Goal: Task Accomplishment & Management: Use online tool/utility

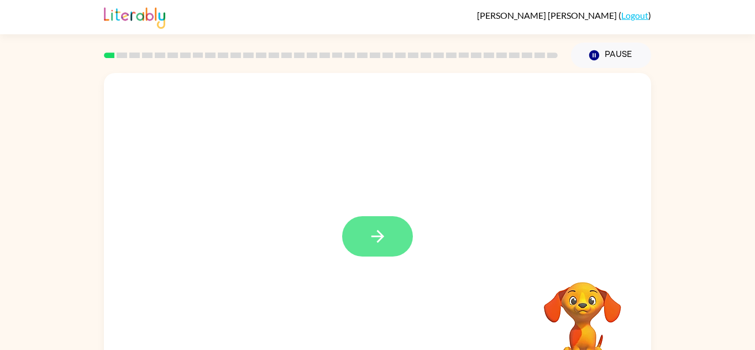
click at [387, 224] on button "button" at bounding box center [377, 236] width 71 height 40
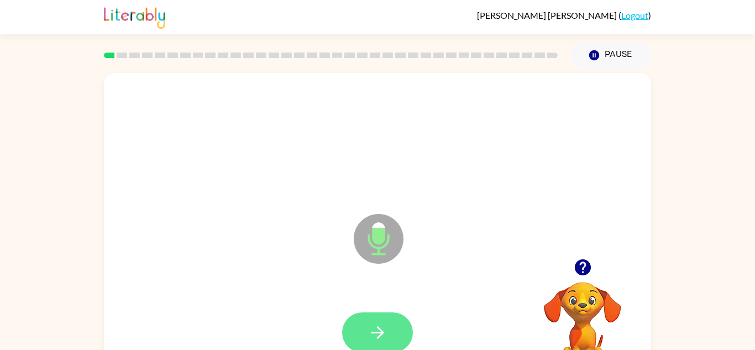
click at [389, 341] on button "button" at bounding box center [377, 332] width 71 height 40
click at [374, 324] on icon "button" at bounding box center [377, 332] width 19 height 19
click at [383, 333] on icon "button" at bounding box center [377, 332] width 13 height 13
click at [385, 327] on icon "button" at bounding box center [377, 332] width 19 height 19
click at [378, 326] on icon "button" at bounding box center [377, 332] width 19 height 19
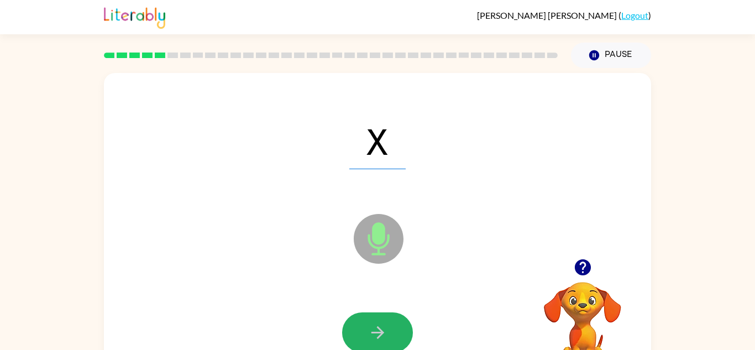
click at [378, 326] on icon "button" at bounding box center [377, 332] width 19 height 19
click at [380, 336] on icon "button" at bounding box center [377, 332] width 13 height 13
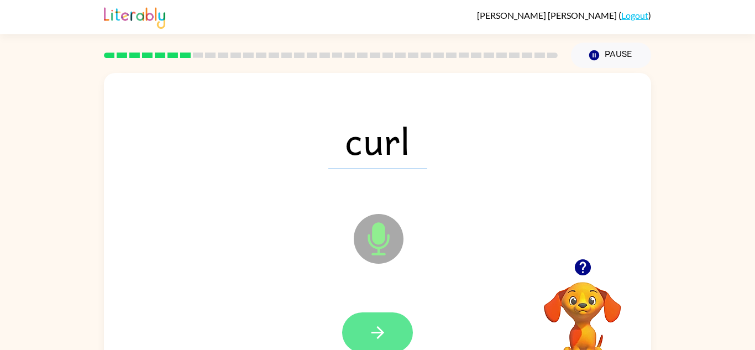
click at [380, 327] on icon "button" at bounding box center [377, 332] width 19 height 19
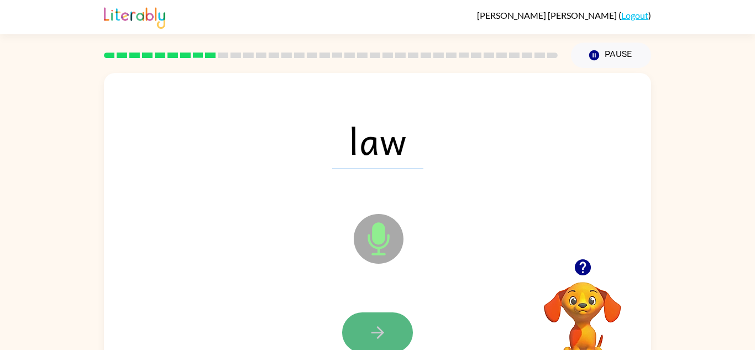
click at [354, 336] on button "button" at bounding box center [377, 332] width 71 height 40
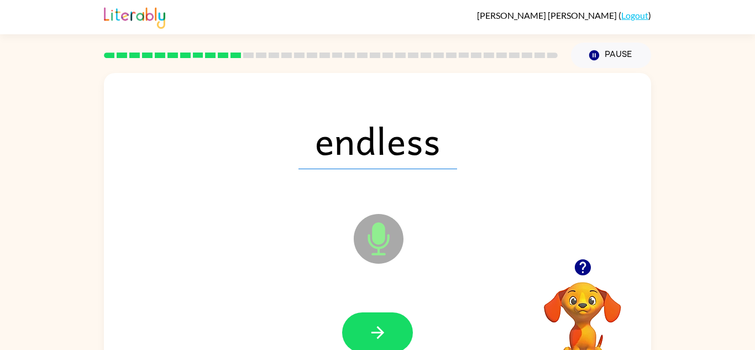
click at [354, 336] on button "button" at bounding box center [377, 332] width 71 height 40
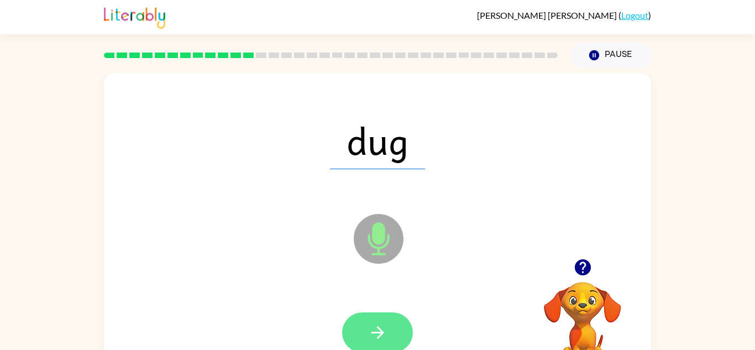
click at [358, 336] on button "button" at bounding box center [377, 332] width 71 height 40
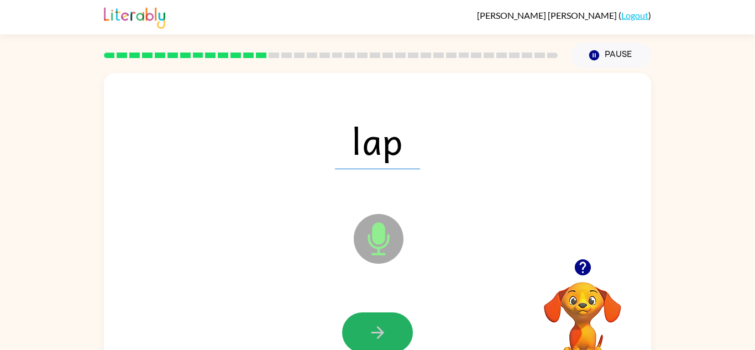
click at [358, 336] on button "button" at bounding box center [377, 332] width 71 height 40
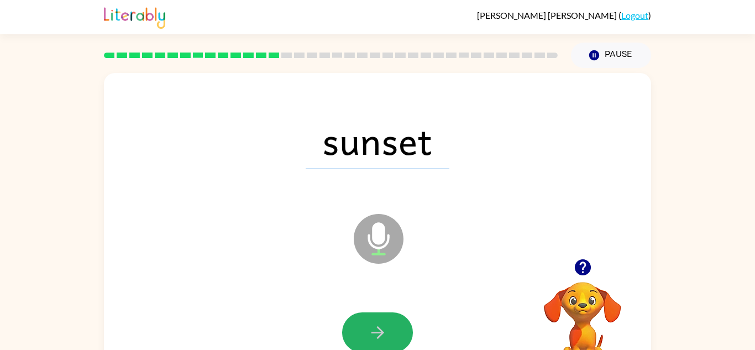
click at [358, 336] on button "button" at bounding box center [377, 332] width 71 height 40
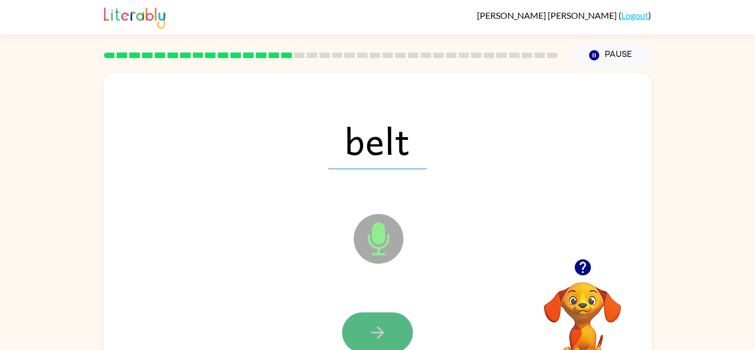
click at [361, 337] on button "button" at bounding box center [377, 332] width 71 height 40
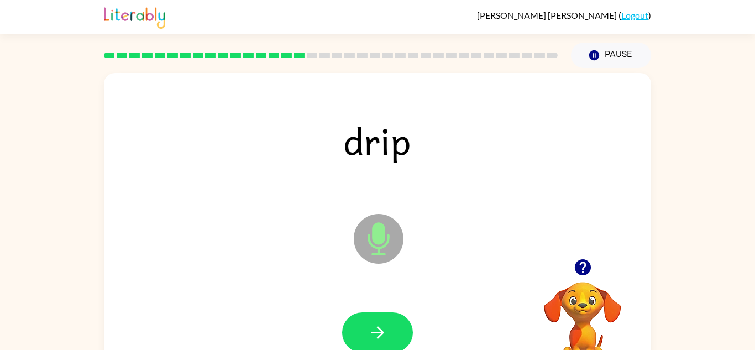
click at [361, 337] on button "button" at bounding box center [377, 332] width 71 height 40
click at [361, 337] on div at bounding box center [377, 332] width 71 height 40
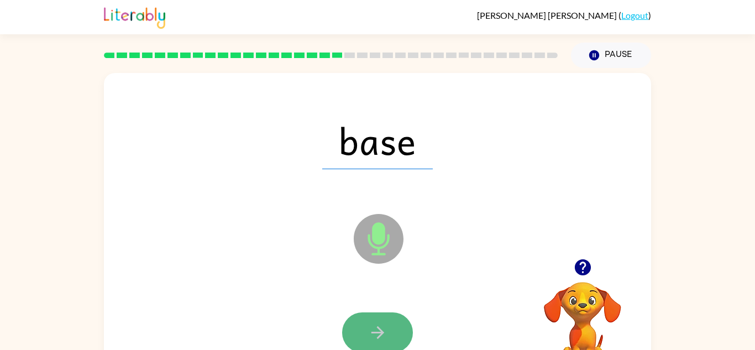
click at [361, 337] on button "button" at bounding box center [377, 332] width 71 height 40
click at [369, 345] on button "button" at bounding box center [377, 332] width 71 height 40
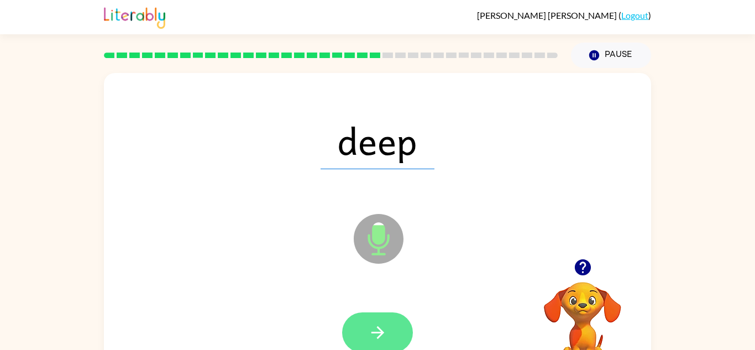
click at [400, 343] on button "button" at bounding box center [377, 332] width 71 height 40
click at [380, 335] on icon "button" at bounding box center [377, 332] width 13 height 13
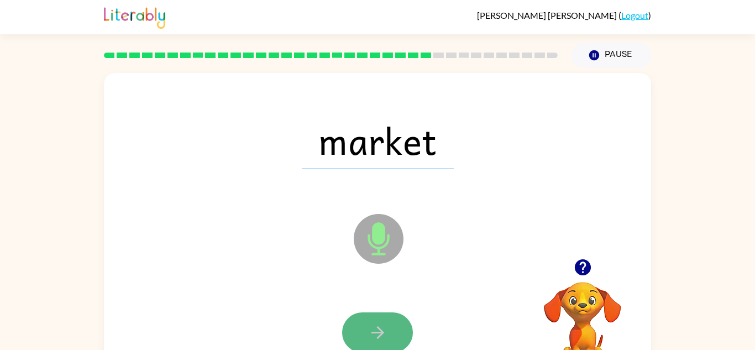
click at [383, 333] on icon "button" at bounding box center [377, 332] width 19 height 19
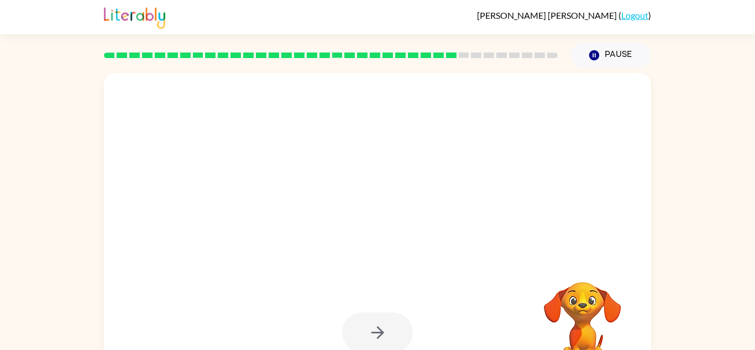
click at [376, 331] on div at bounding box center [377, 332] width 71 height 40
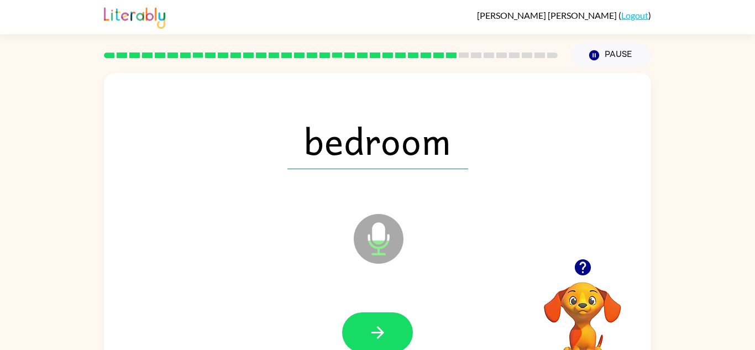
click at [376, 331] on icon "button" at bounding box center [377, 332] width 19 height 19
click at [376, 331] on div at bounding box center [377, 332] width 71 height 40
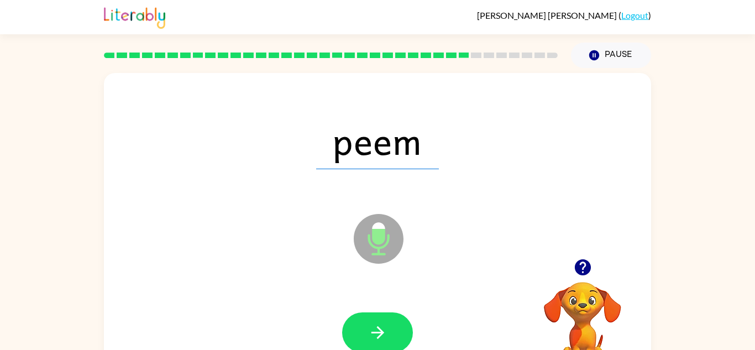
click at [376, 331] on icon "button" at bounding box center [377, 332] width 19 height 19
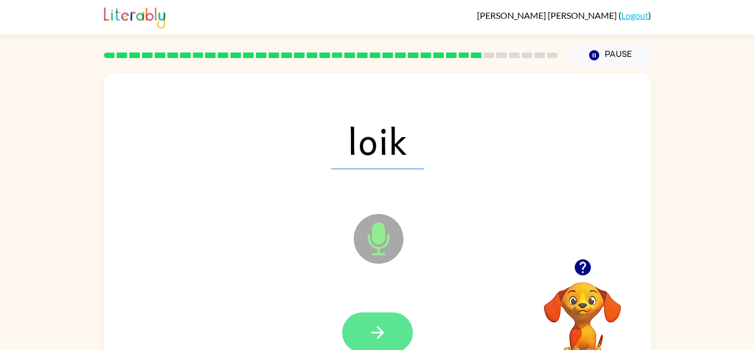
click at [379, 334] on icon "button" at bounding box center [377, 332] width 13 height 13
click at [380, 334] on icon "button" at bounding box center [377, 332] width 13 height 13
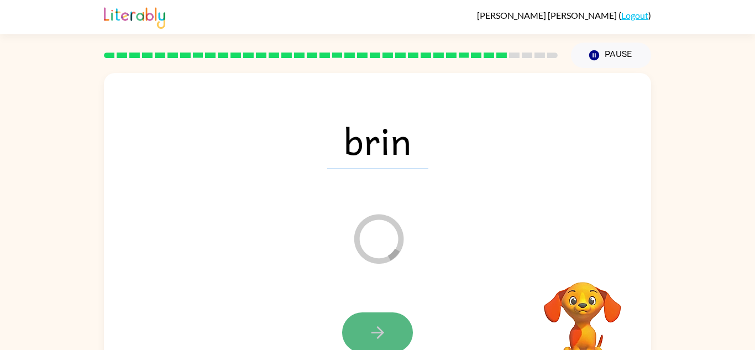
click at [381, 335] on icon "button" at bounding box center [377, 332] width 13 height 13
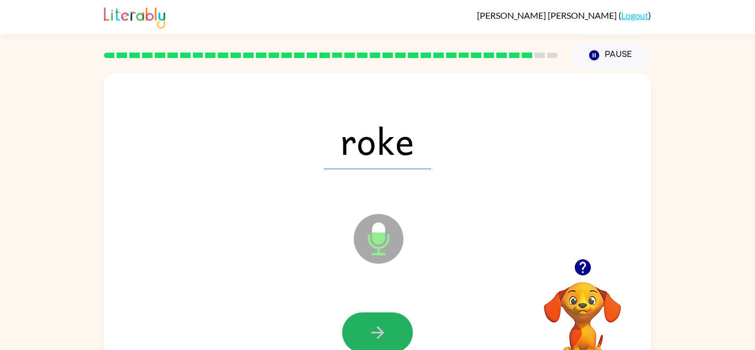
click at [381, 335] on icon "button" at bounding box center [377, 332] width 13 height 13
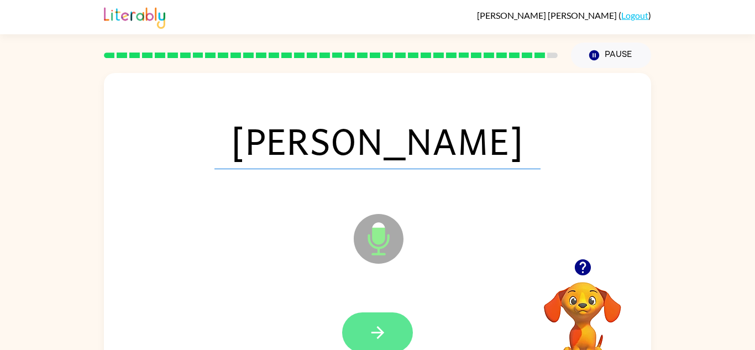
click at [384, 336] on icon "button" at bounding box center [377, 332] width 19 height 19
